Goal: Find specific page/section: Find specific page/section

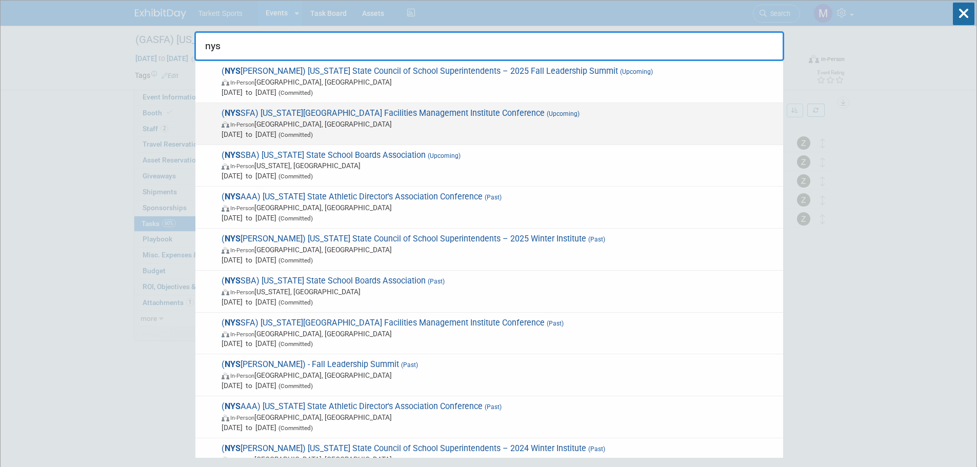
type input "nys"
click at [330, 117] on span "( NYS SFA) New York State School Facilities Management Institute Conference (Up…" at bounding box center [497, 123] width 559 height 31
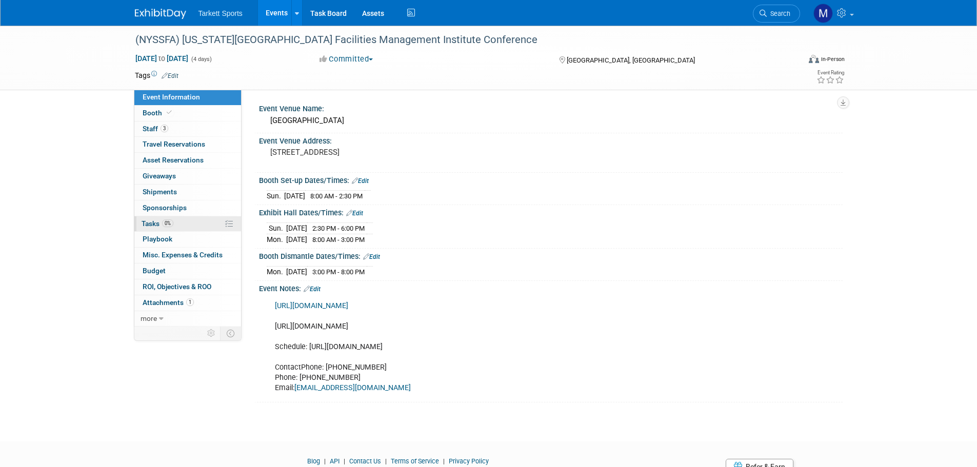
click at [191, 222] on link "0% Tasks 0%" at bounding box center [187, 223] width 107 height 15
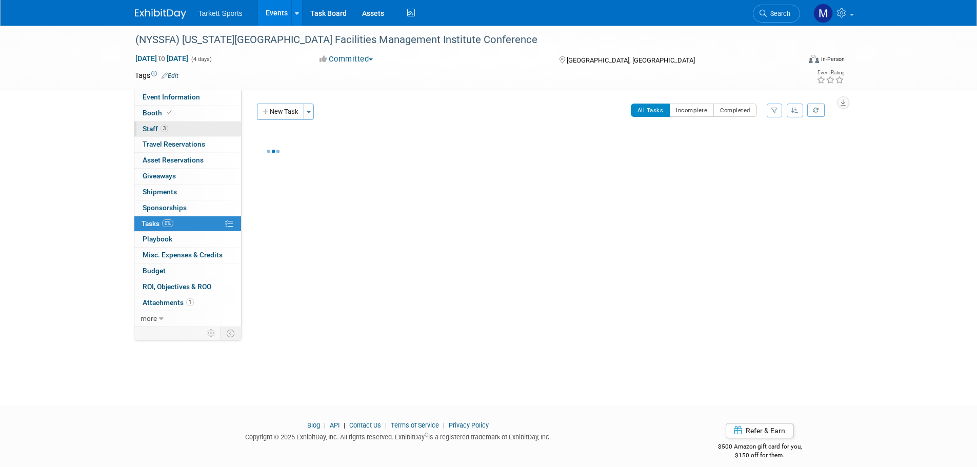
click at [166, 130] on span "3" at bounding box center [164, 129] width 8 height 8
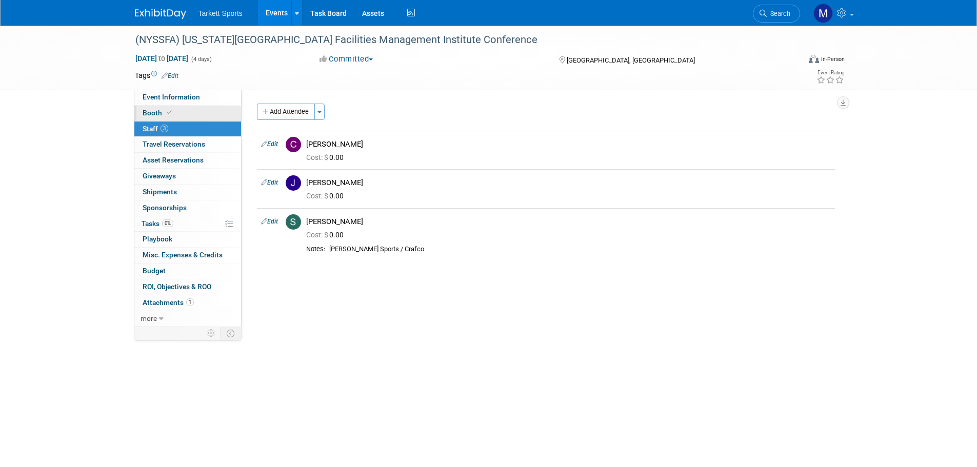
click at [154, 119] on link "Booth" at bounding box center [187, 113] width 107 height 15
select select "FieldTurf, [PERSON_NAME], Indoor"
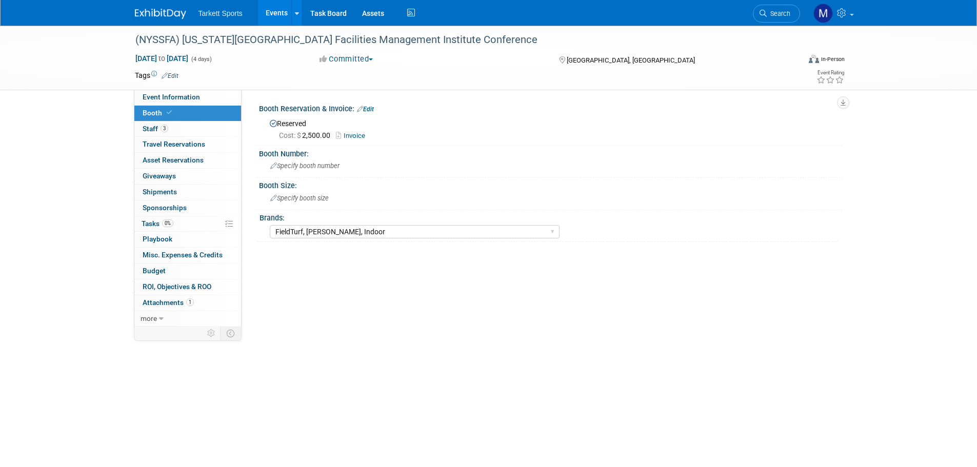
click at [350, 136] on link "Invoice" at bounding box center [353, 136] width 34 height 8
click at [184, 129] on link "3 Staff 3" at bounding box center [187, 129] width 107 height 15
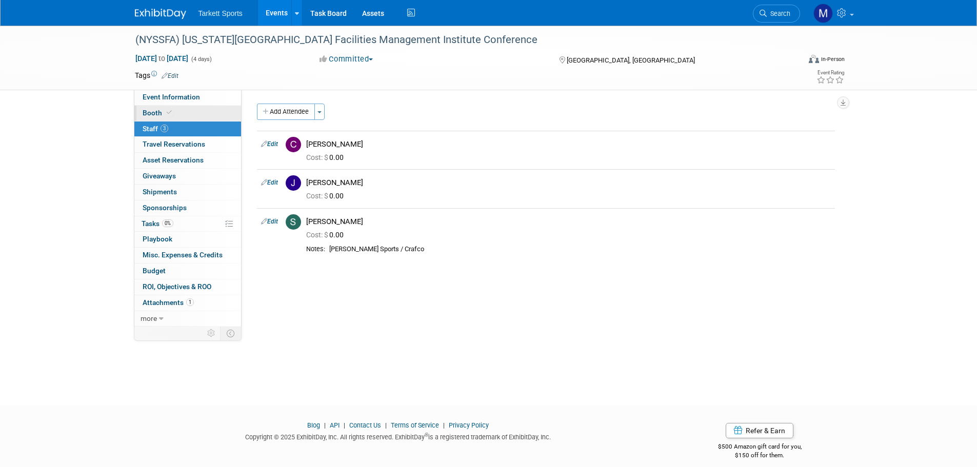
click at [177, 111] on link "Booth" at bounding box center [187, 113] width 107 height 15
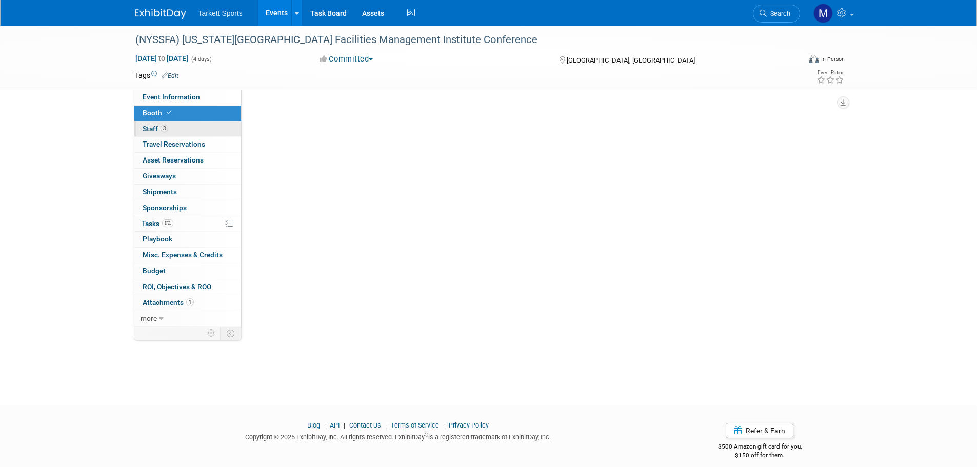
select select "FieldTurf, [PERSON_NAME], Indoor"
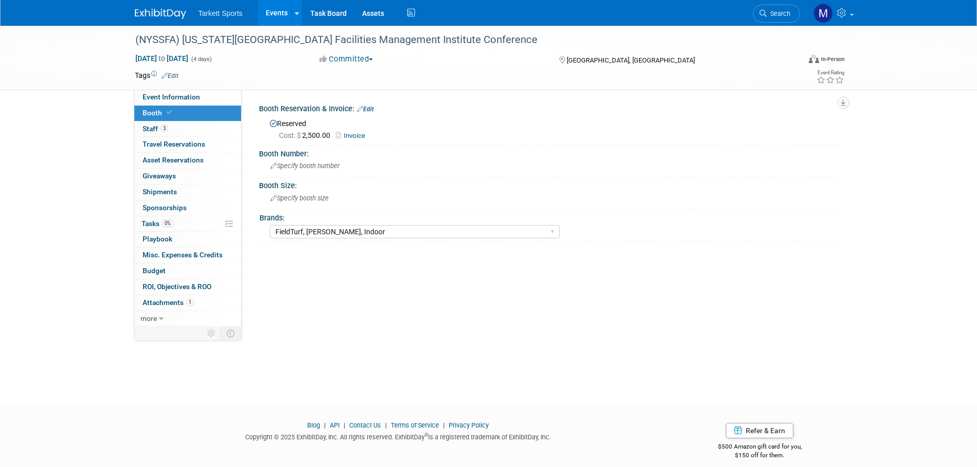
drag, startPoint x: 763, startPoint y: 11, endPoint x: 769, endPoint y: 12, distance: 6.2
click at [763, 11] on icon at bounding box center [762, 13] width 7 height 7
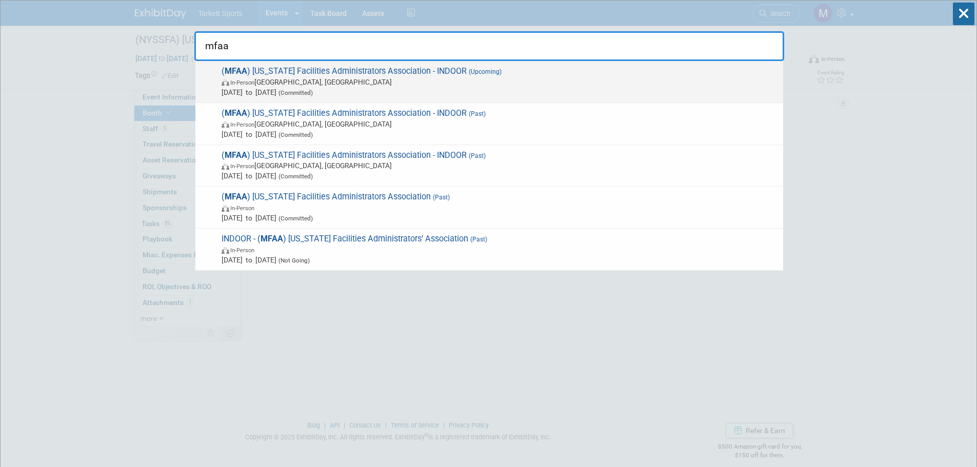
type input "mfaa"
click at [326, 68] on span "( MFAA ) [US_STATE] Facilities Administrators Association - INDOOR (Upcoming) I…" at bounding box center [497, 81] width 559 height 31
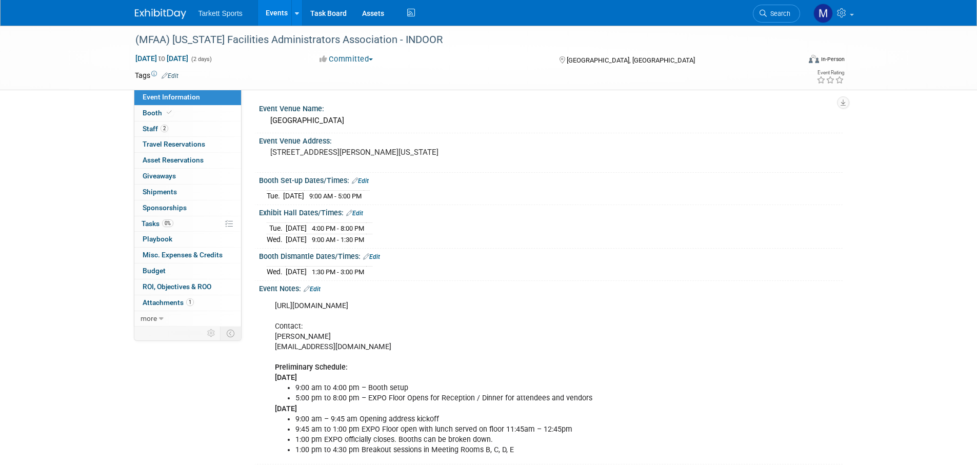
click at [173, 125] on link "2 Staff 2" at bounding box center [187, 129] width 107 height 15
